Goal: Navigation & Orientation: Go to known website

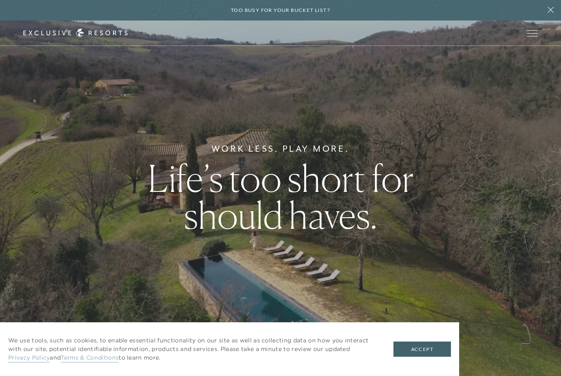
click at [429, 353] on button "Accept" at bounding box center [421, 350] width 57 height 16
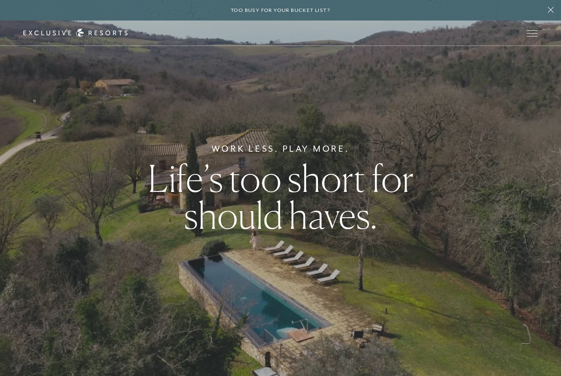
click at [531, 36] on button "Open navigation" at bounding box center [532, 33] width 11 height 6
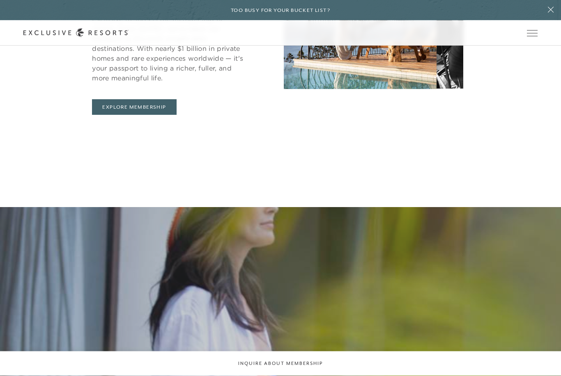
scroll to position [519, 0]
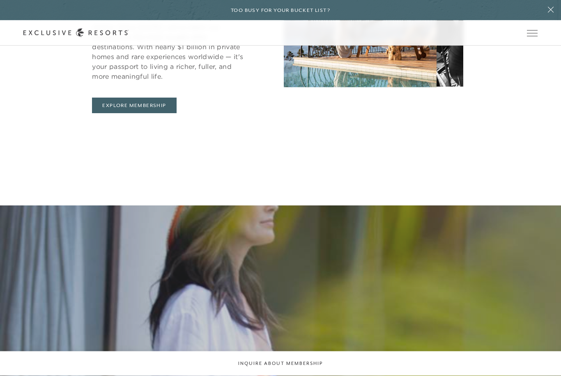
click at [532, 32] on span "Open navigation" at bounding box center [532, 33] width 11 height 6
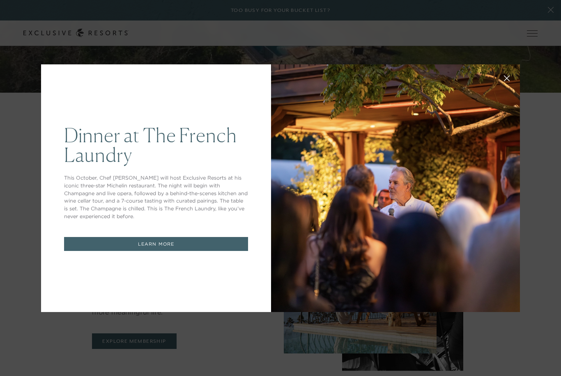
scroll to position [0, 0]
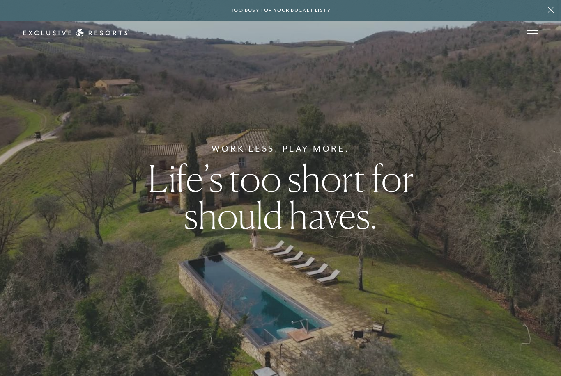
click at [531, 36] on button "Open navigation" at bounding box center [532, 33] width 11 height 6
click at [528, 33] on span "Open navigation" at bounding box center [532, 33] width 11 height 0
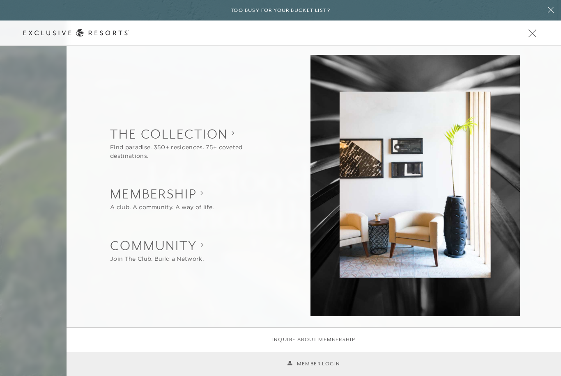
click at [325, 364] on link "Member Login" at bounding box center [313, 364] width 53 height 8
